Goal: Information Seeking & Learning: Learn about a topic

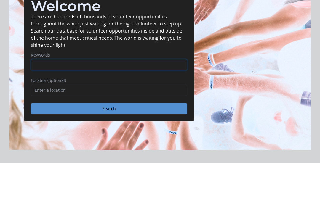
click at [165, 115] on input "Keywords" at bounding box center [109, 120] width 156 height 11
type input "Remote"
click at [109, 159] on button "Search" at bounding box center [109, 164] width 156 height 11
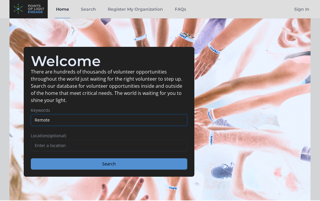
scroll to position [73, 0]
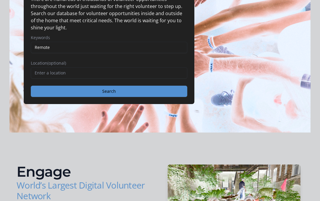
click at [160, 92] on button "Search" at bounding box center [109, 91] width 156 height 11
click at [127, 97] on button "Search" at bounding box center [109, 91] width 156 height 11
click at [109, 97] on button "Search" at bounding box center [109, 91] width 156 height 11
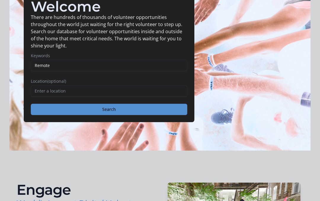
click at [115, 111] on button "Search" at bounding box center [109, 109] width 156 height 11
click at [129, 112] on button "Search" at bounding box center [109, 109] width 156 height 11
click at [123, 109] on button "Search" at bounding box center [109, 109] width 156 height 11
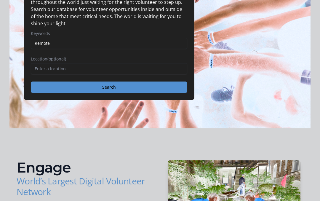
scroll to position [77, 0]
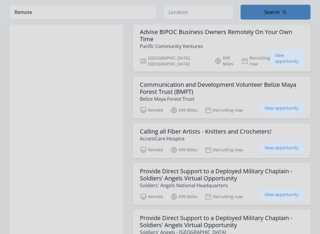
scroll to position [595, 0]
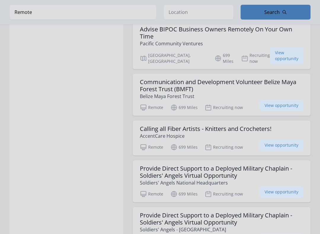
click at [287, 186] on span "View opportunity" at bounding box center [281, 191] width 44 height 11
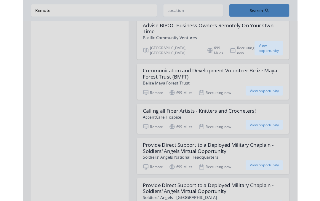
scroll to position [612, 0]
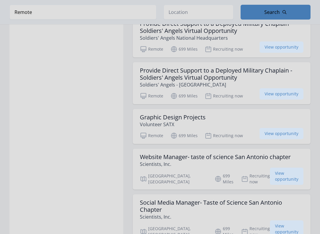
scroll to position [741, 0]
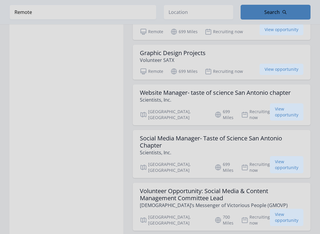
scroll to position [805, 0]
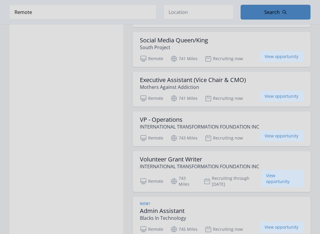
scroll to position [1773, 0]
